Goal: Information Seeking & Learning: Learn about a topic

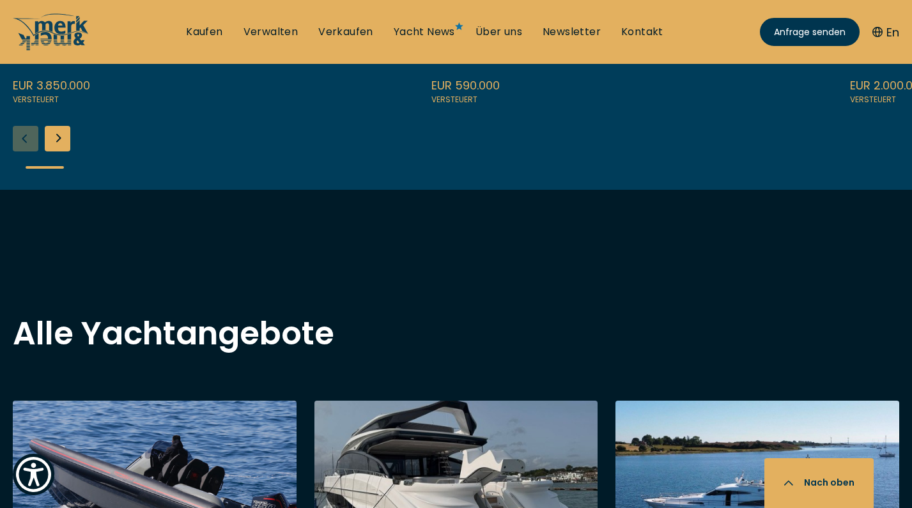
scroll to position [1014, 0]
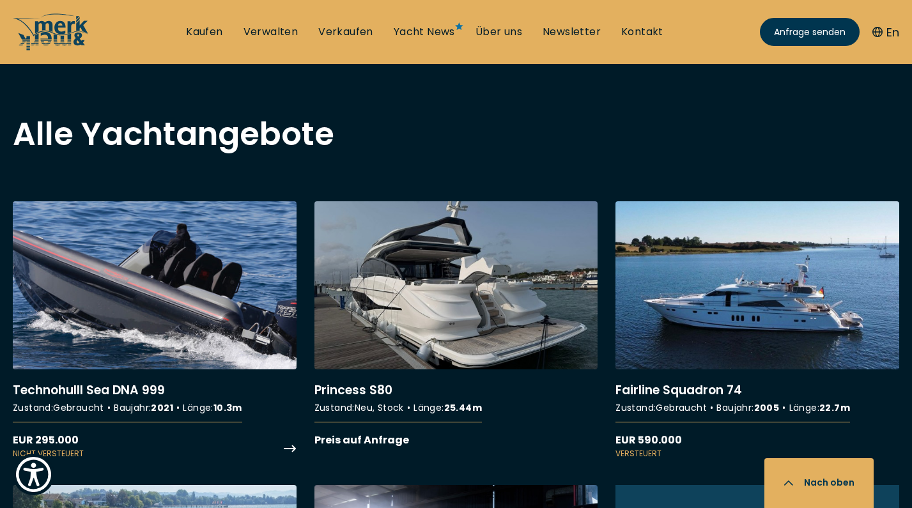
click at [200, 266] on link "More details about Technohulll Sea DNA 999" at bounding box center [155, 330] width 284 height 259
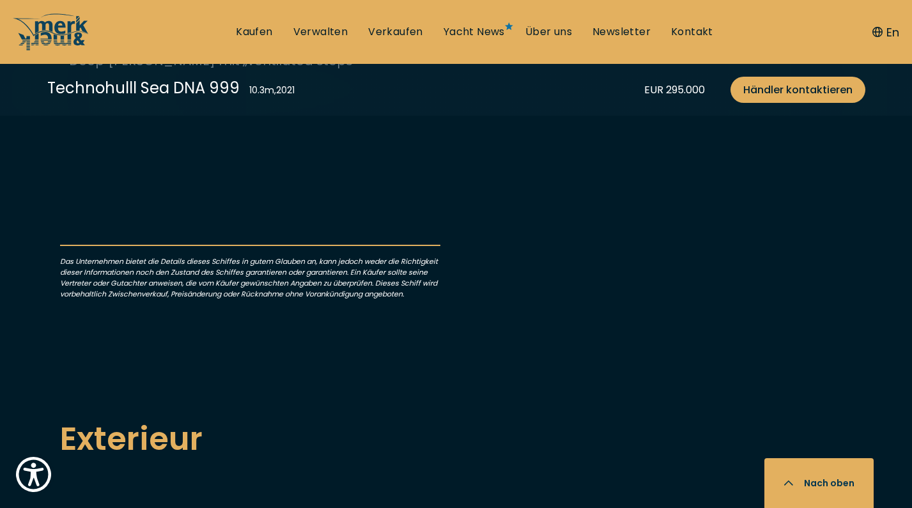
scroll to position [602, 0]
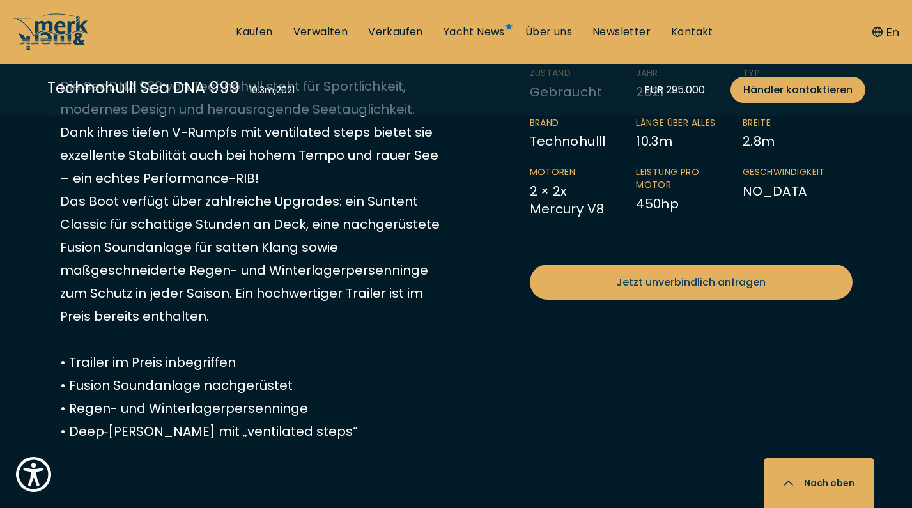
scroll to position [779, 0]
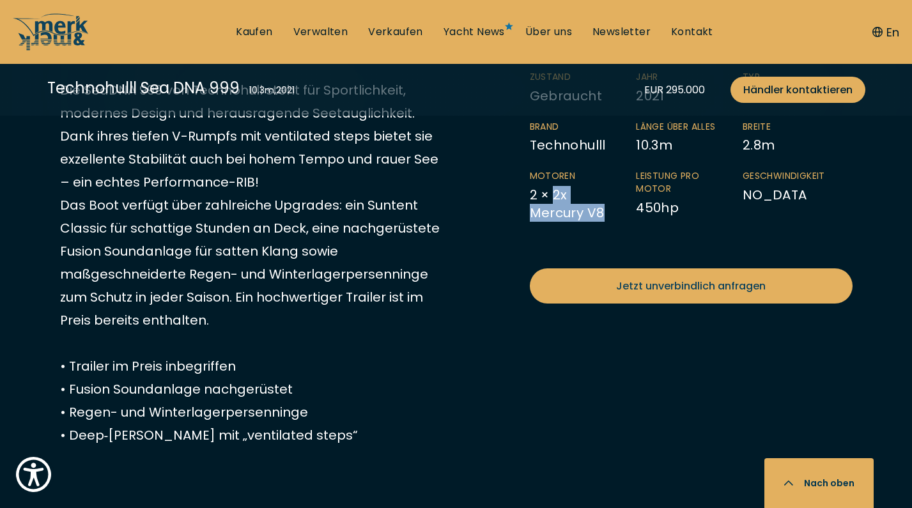
drag, startPoint x: 553, startPoint y: 205, endPoint x: 601, endPoint y: 222, distance: 50.3
click at [601, 222] on li "Motoren 2 × 2x Mercury V8" at bounding box center [583, 196] width 107 height 52
copy li "2x Mercury V8"
click at [690, 206] on li "Leistung pro Motor 450 hp" at bounding box center [689, 196] width 107 height 52
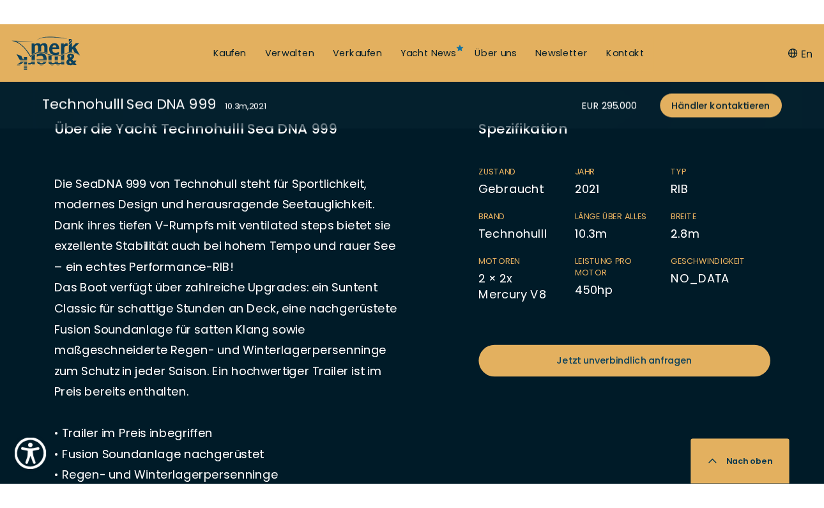
scroll to position [693, 0]
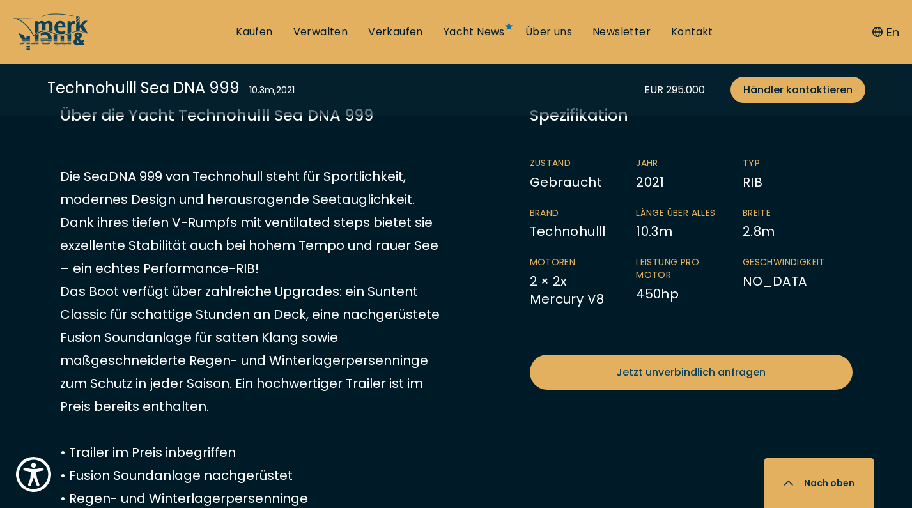
click at [753, 185] on li "Typ RIB" at bounding box center [796, 174] width 107 height 34
copy li "RIB"
drag, startPoint x: 638, startPoint y: 302, endPoint x: 683, endPoint y: 304, distance: 44.8
click at [683, 304] on li "Leistung pro Motor 450 hp" at bounding box center [689, 282] width 107 height 52
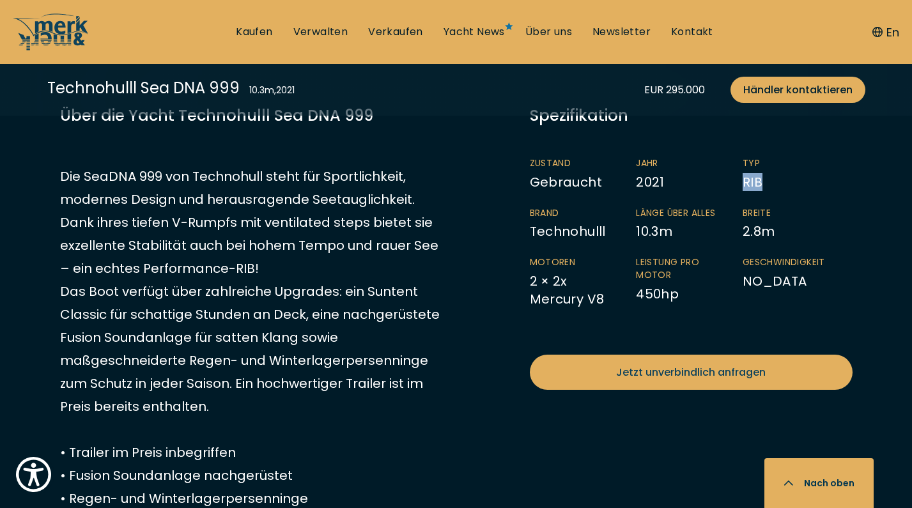
copy li "450 hp"
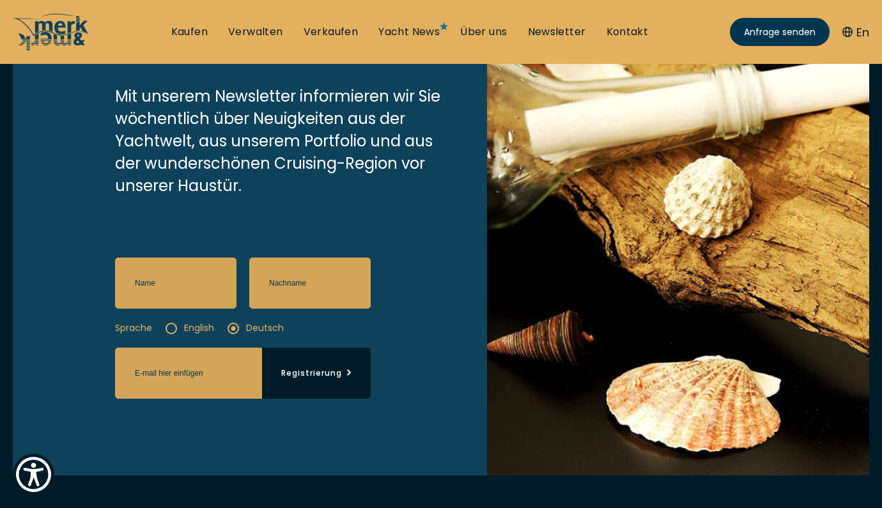
scroll to position [259, 0]
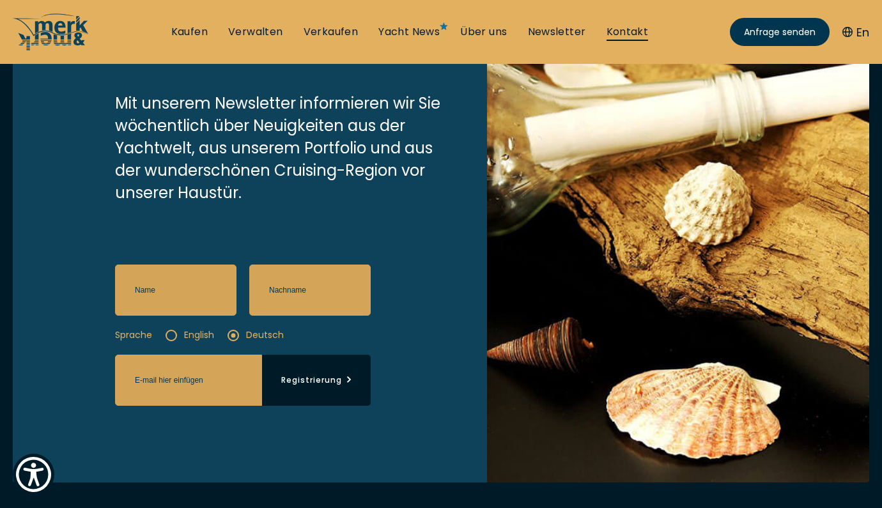
click at [628, 29] on link "Kontakt" at bounding box center [627, 32] width 42 height 14
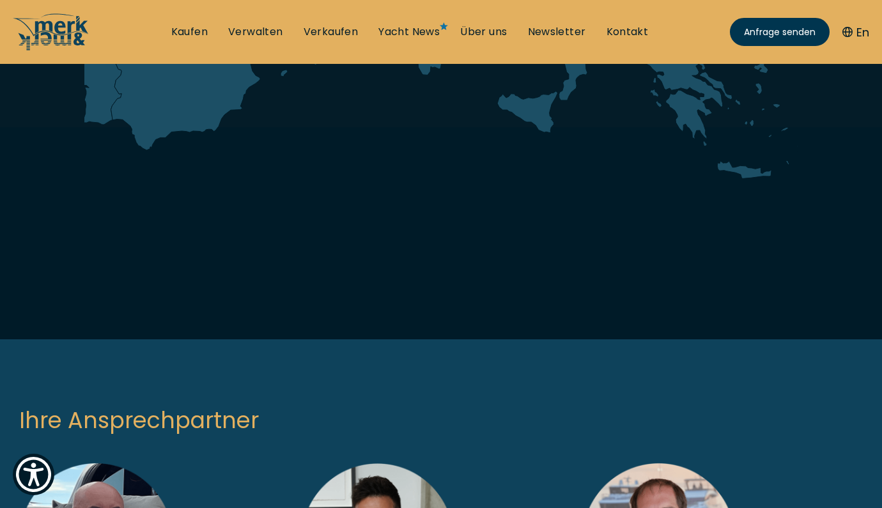
scroll to position [371, 0]
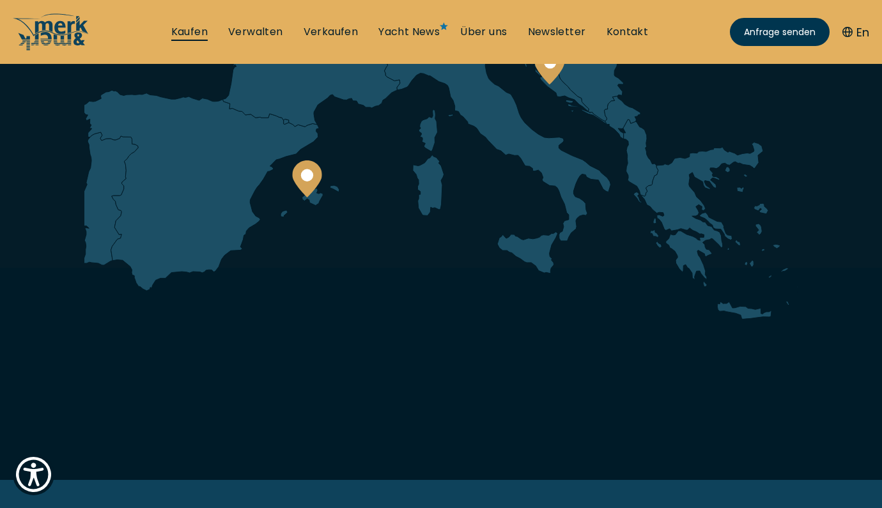
click at [190, 34] on link "Kaufen" at bounding box center [189, 32] width 36 height 14
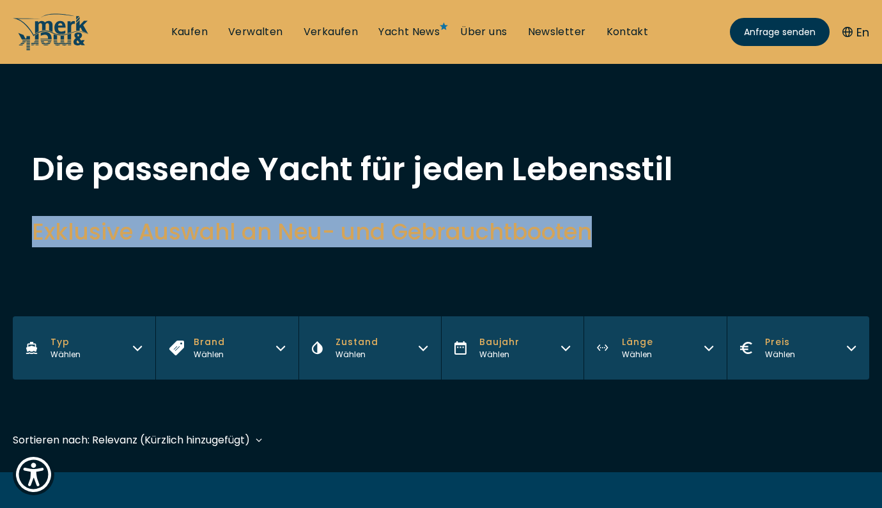
drag, startPoint x: 36, startPoint y: 235, endPoint x: 584, endPoint y: 236, distance: 548.3
click at [584, 236] on h2 "Exklusive Auswahl an Neu- und Gebrauchtbooten" at bounding box center [441, 231] width 818 height 31
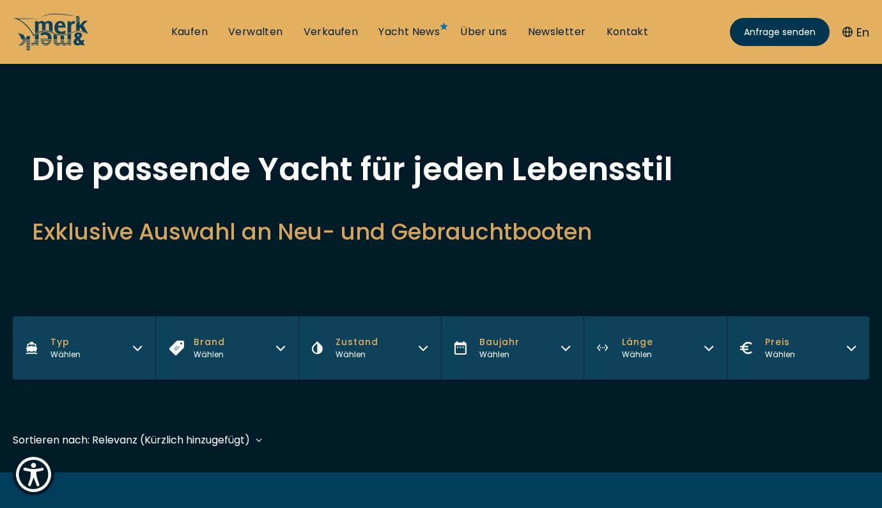
click at [552, 169] on h1 "Die passende Yacht für jeden Lebensstil" at bounding box center [441, 169] width 818 height 32
